Goal: Register for event/course

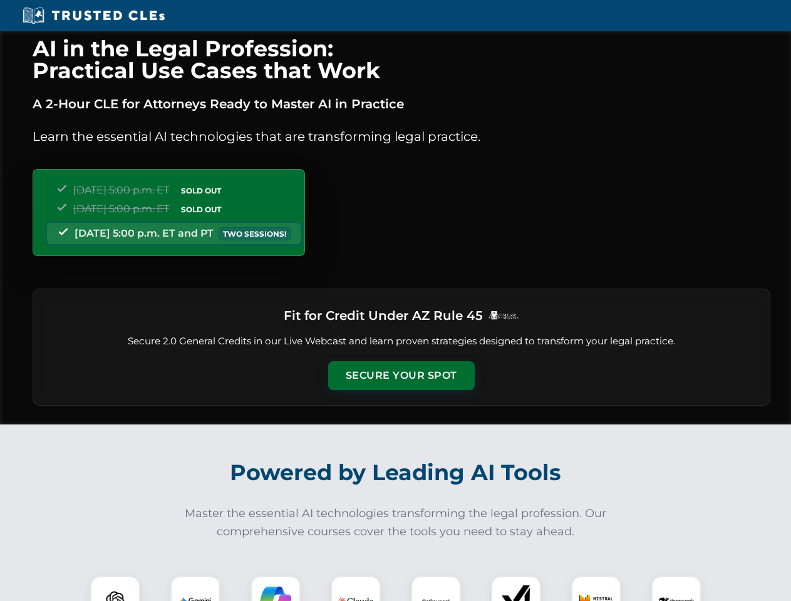
click at [401, 376] on button "Secure Your Spot" at bounding box center [401, 375] width 147 height 29
click at [115, 589] on img at bounding box center [115, 601] width 36 height 36
click at [195, 589] on img at bounding box center [195, 601] width 31 height 31
click at [276, 589] on img at bounding box center [275, 601] width 31 height 31
click at [356, 589] on img at bounding box center [355, 601] width 35 height 35
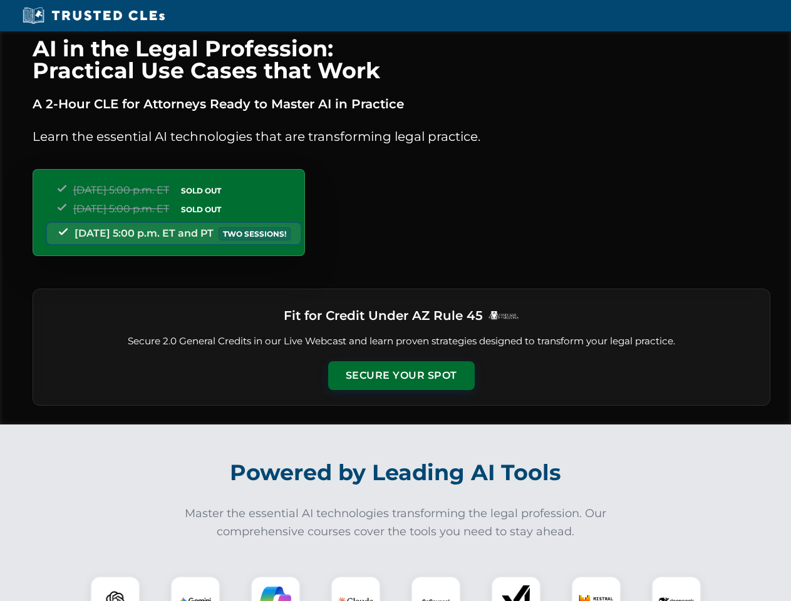
click at [436, 589] on img at bounding box center [435, 601] width 31 height 31
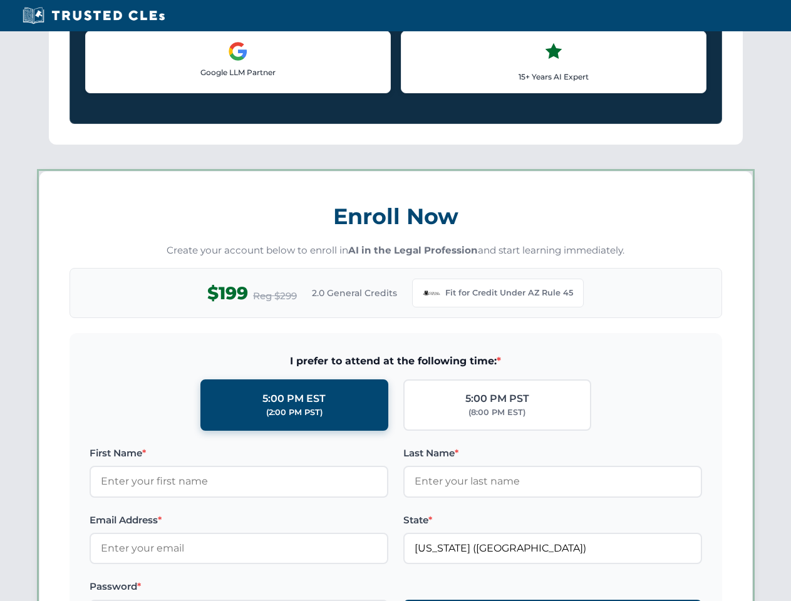
click at [596, 589] on label at bounding box center [552, 586] width 299 height 15
